Goal: Check status

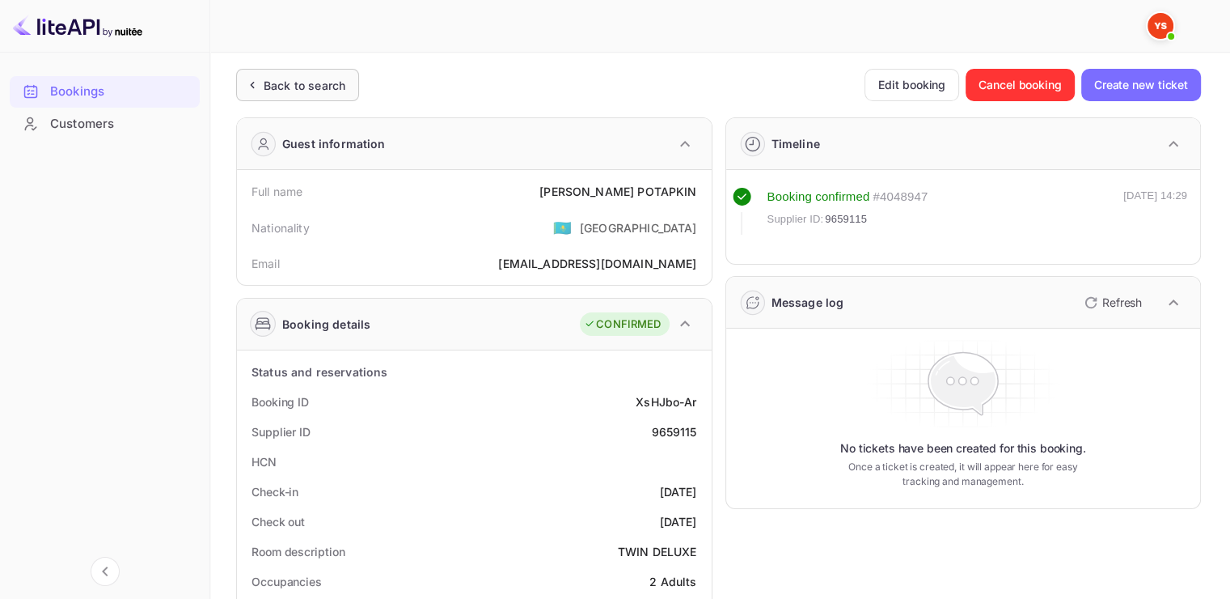
click at [272, 84] on ya-tr-span "Back to search" at bounding box center [305, 85] width 82 height 14
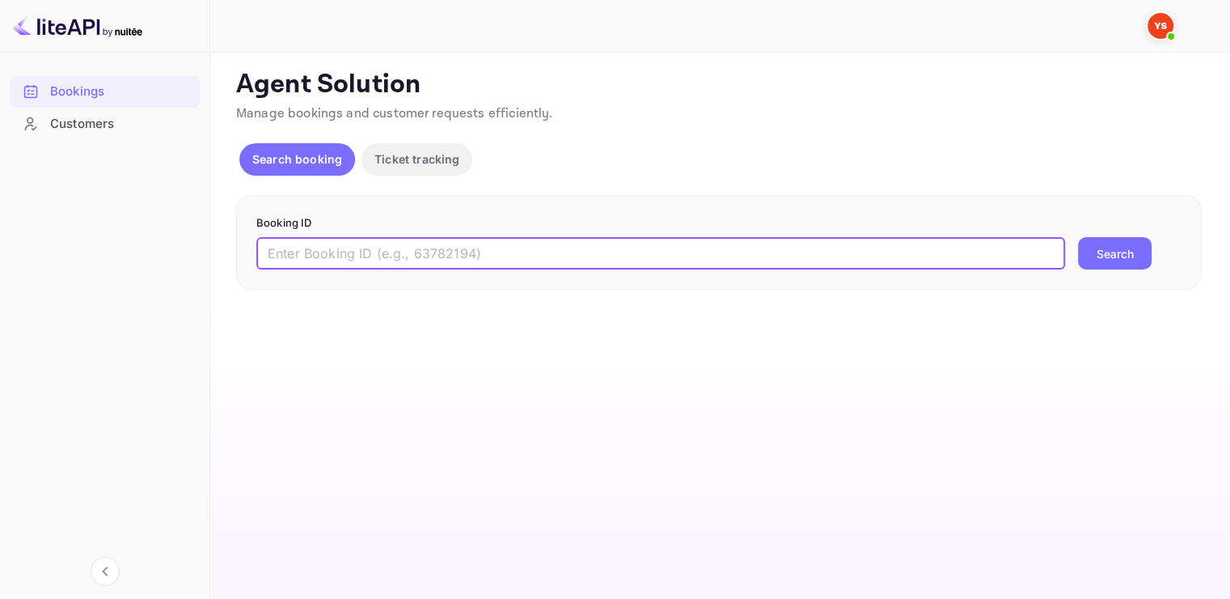
click at [367, 260] on input "text" at bounding box center [660, 253] width 809 height 32
paste input "9635010"
type input "9635010"
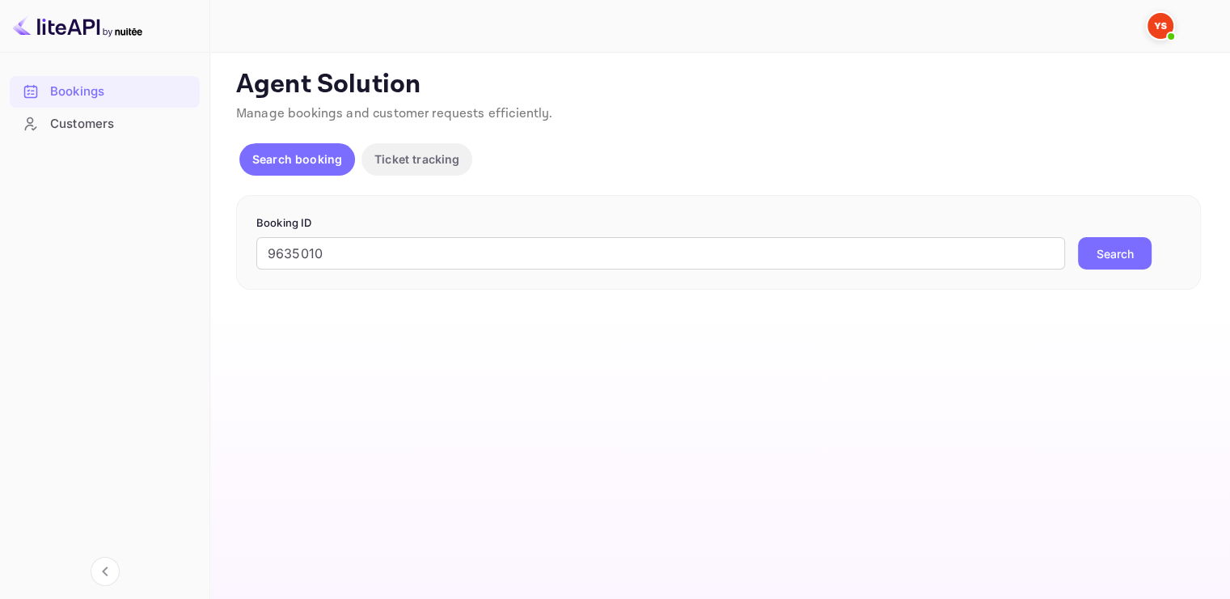
click at [1128, 252] on button "Search" at bounding box center [1115, 253] width 74 height 32
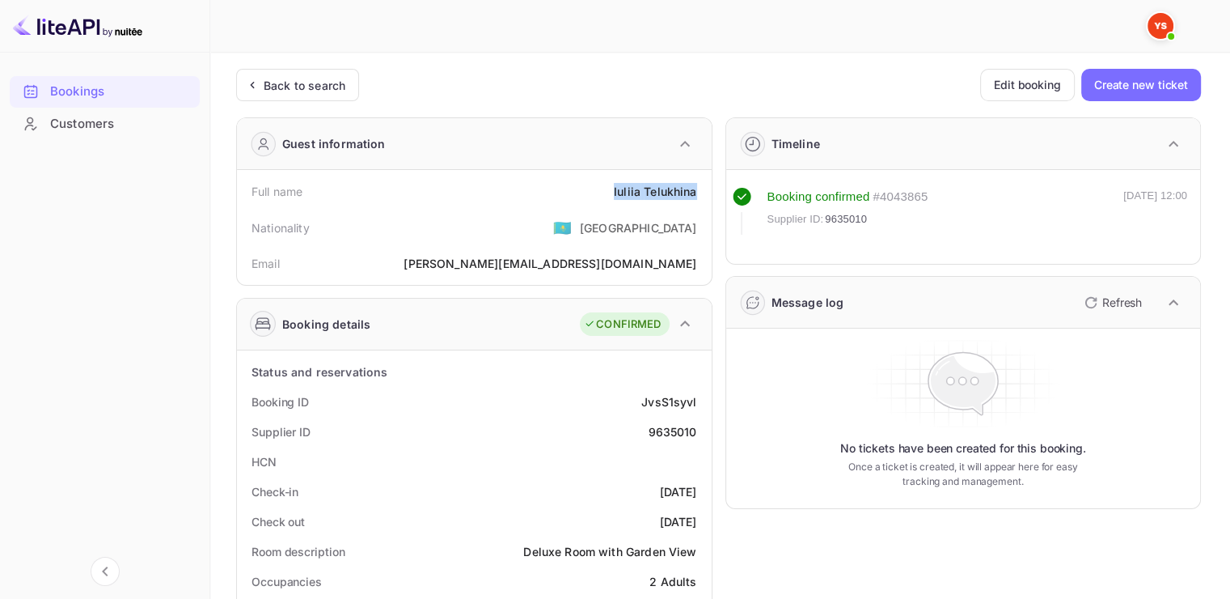
drag, startPoint x: 611, startPoint y: 190, endPoint x: 697, endPoint y: 193, distance: 85.8
click at [697, 193] on div "Full name [PERSON_NAME]" at bounding box center [474, 191] width 462 height 30
copy div "[PERSON_NAME]"
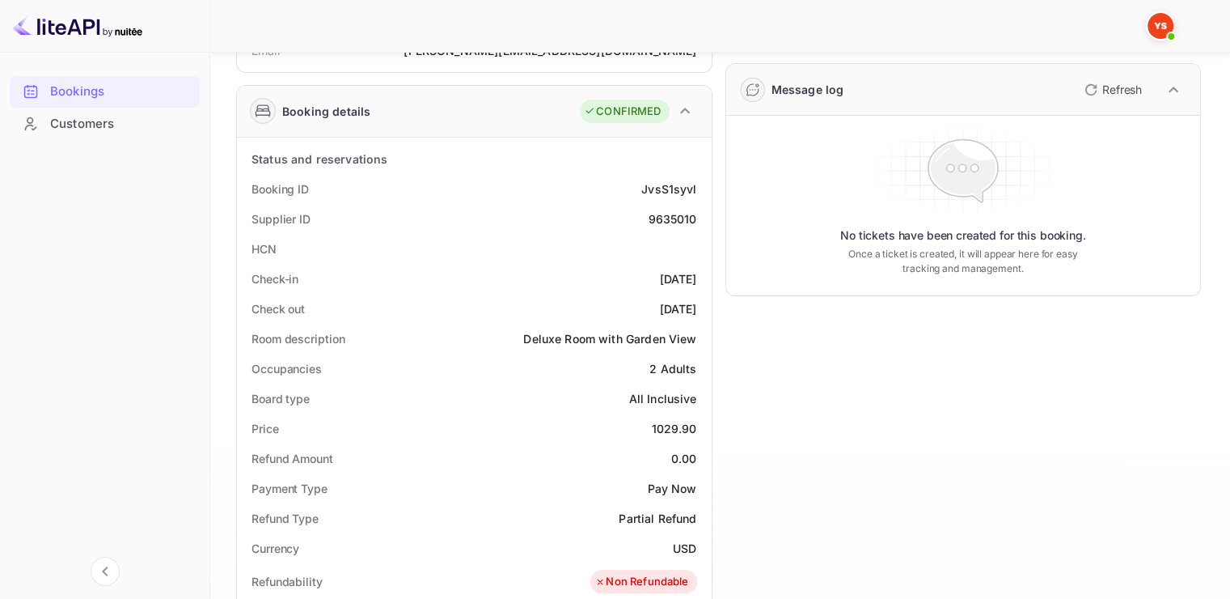
scroll to position [324, 0]
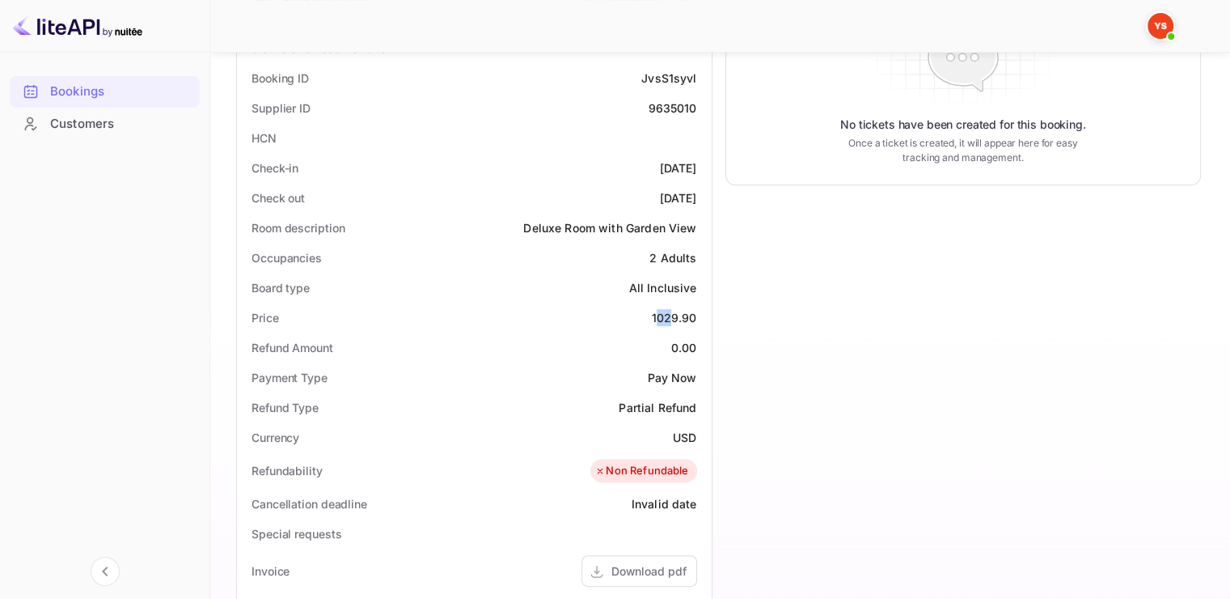
drag, startPoint x: 656, startPoint y: 317, endPoint x: 673, endPoint y: 317, distance: 17.0
click at [673, 317] on div "1029.90" at bounding box center [673, 317] width 45 height 17
click at [655, 314] on div "1029.90" at bounding box center [673, 317] width 45 height 17
drag, startPoint x: 652, startPoint y: 314, endPoint x: 696, endPoint y: 315, distance: 43.7
click at [696, 315] on div "1029.90" at bounding box center [673, 317] width 45 height 17
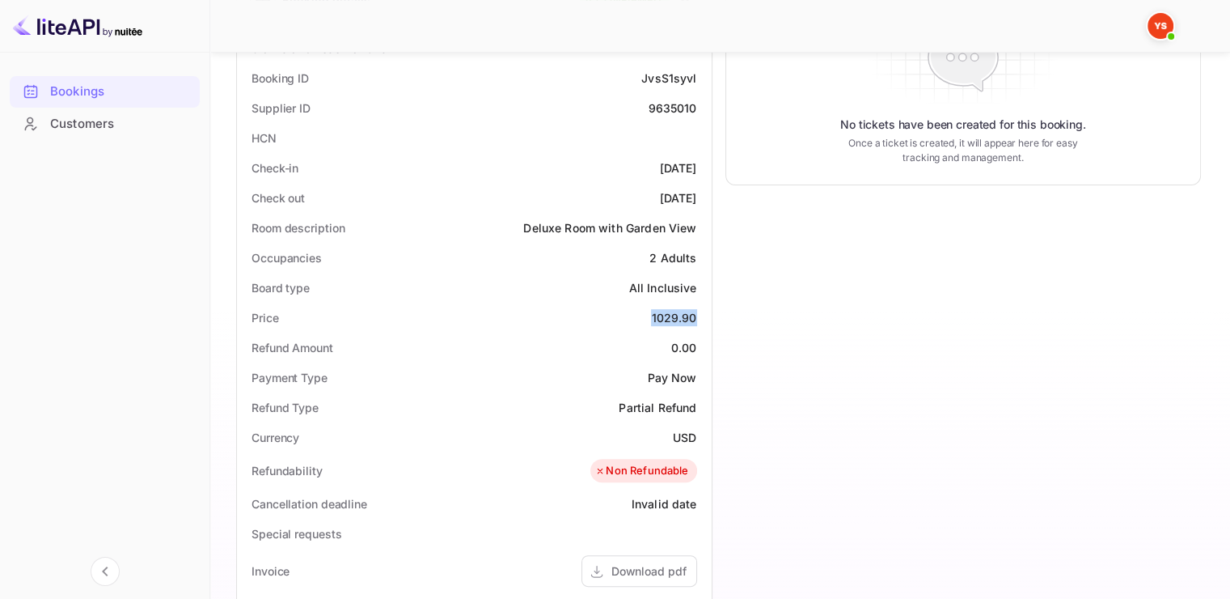
copy div "1029.90"
drag, startPoint x: 695, startPoint y: 434, endPoint x: 674, endPoint y: 434, distance: 21.0
click at [674, 434] on div "USD" at bounding box center [684, 437] width 23 height 17
copy div "USD"
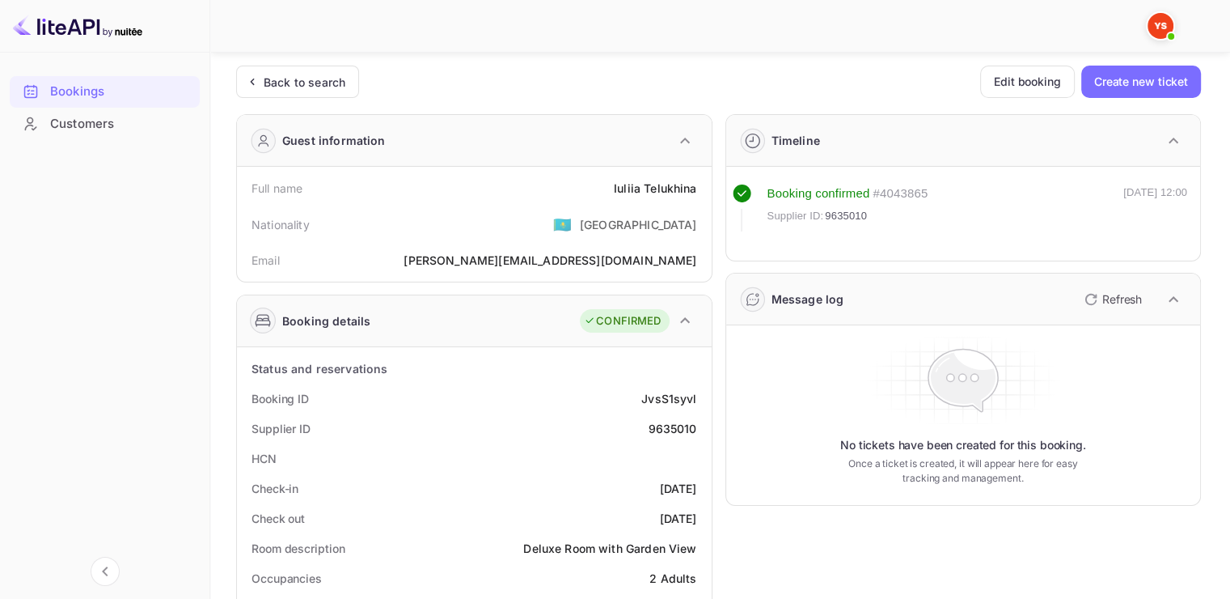
scroll to position [0, 0]
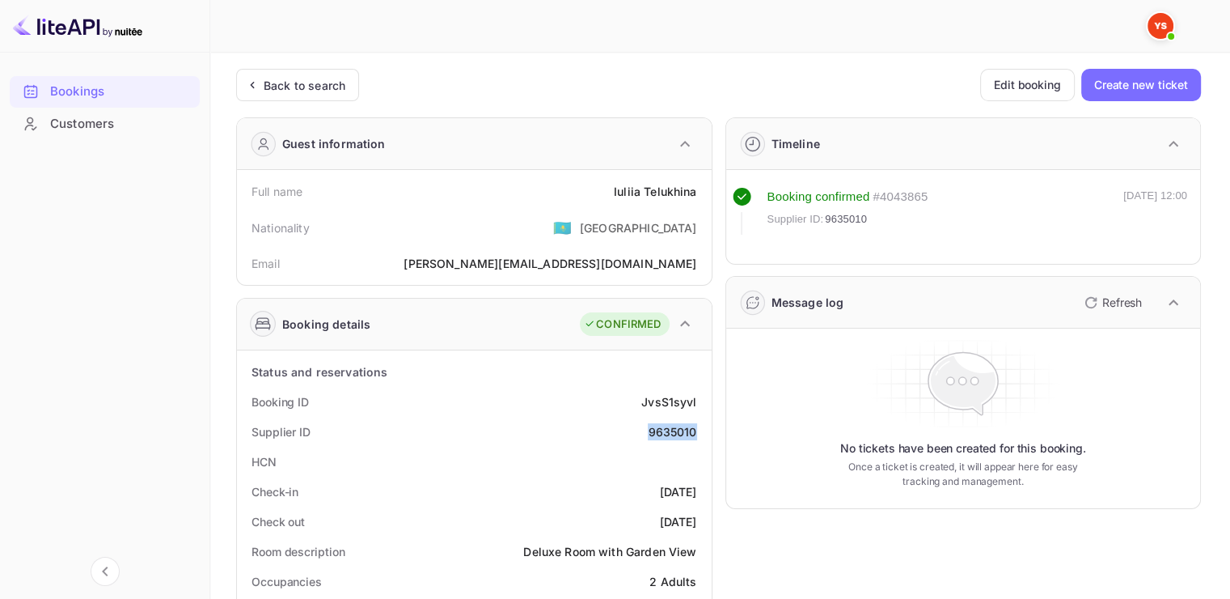
drag, startPoint x: 697, startPoint y: 430, endPoint x: 649, endPoint y: 427, distance: 47.8
click at [649, 427] on div "Supplier ID 9635010" at bounding box center [474, 432] width 462 height 30
copy div "9635010"
